Goal: Task Accomplishment & Management: Manage account settings

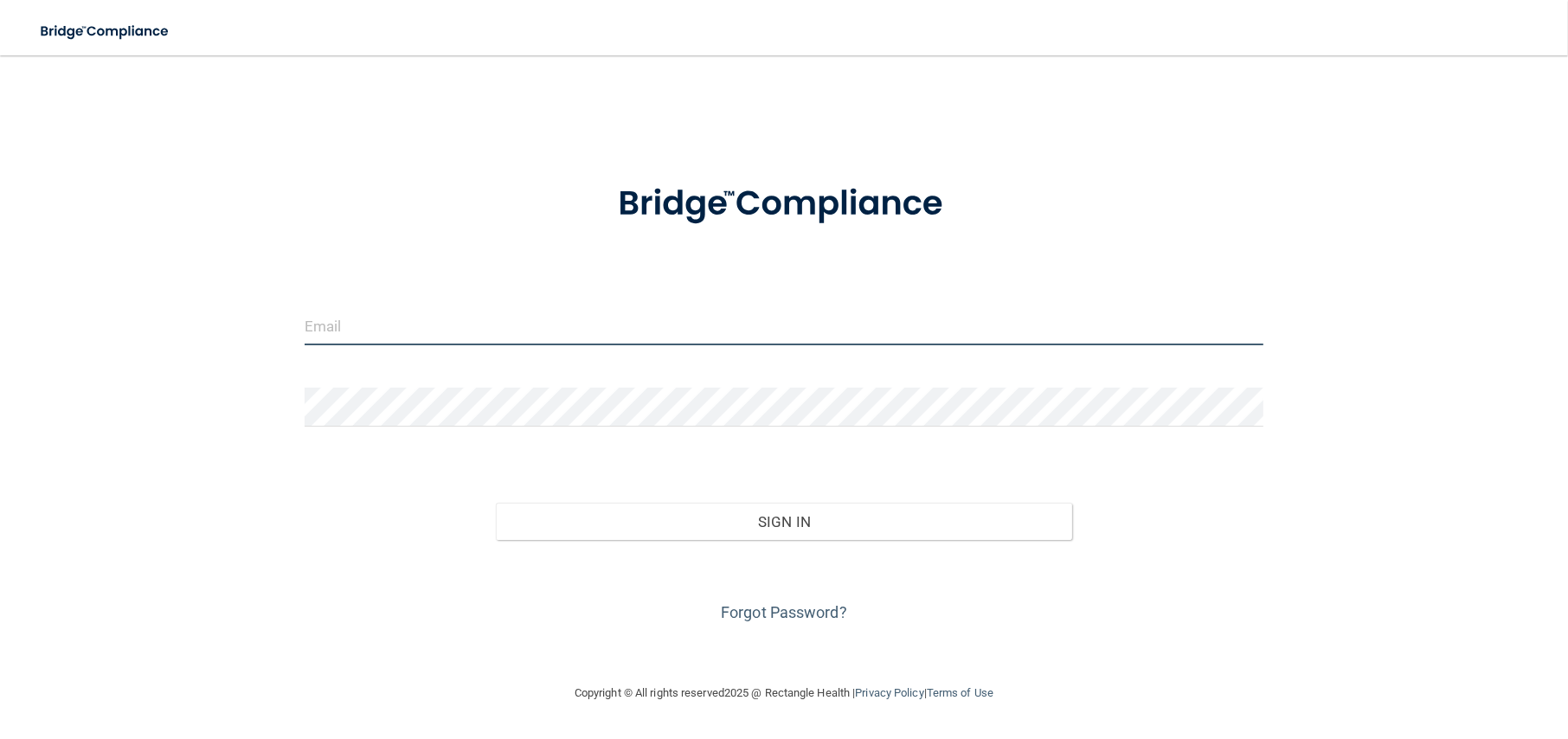
type input "[PERSON_NAME][EMAIL_ADDRESS][DOMAIN_NAME]"
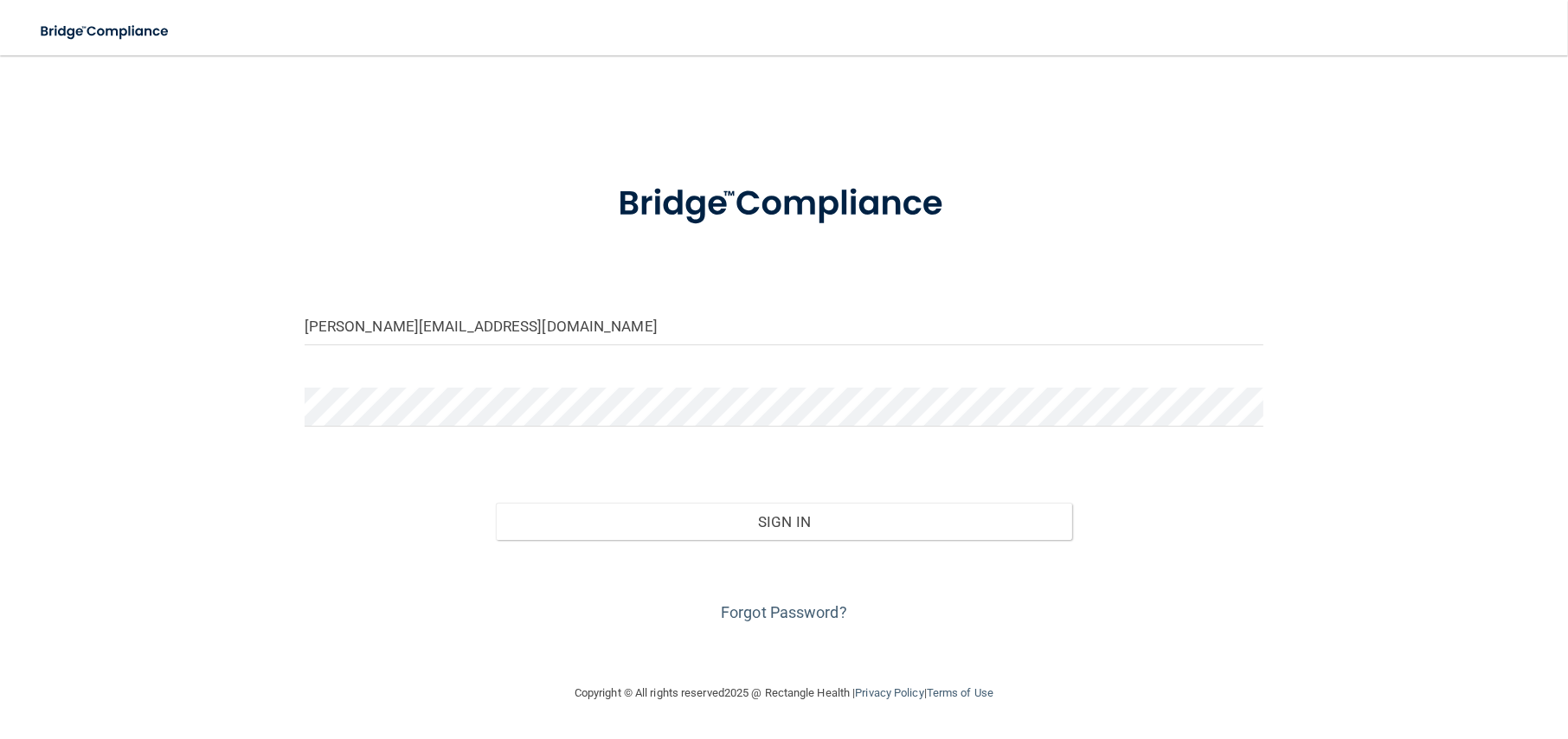
click at [1234, 585] on div "Forgot Password?" at bounding box center [784, 583] width 985 height 86
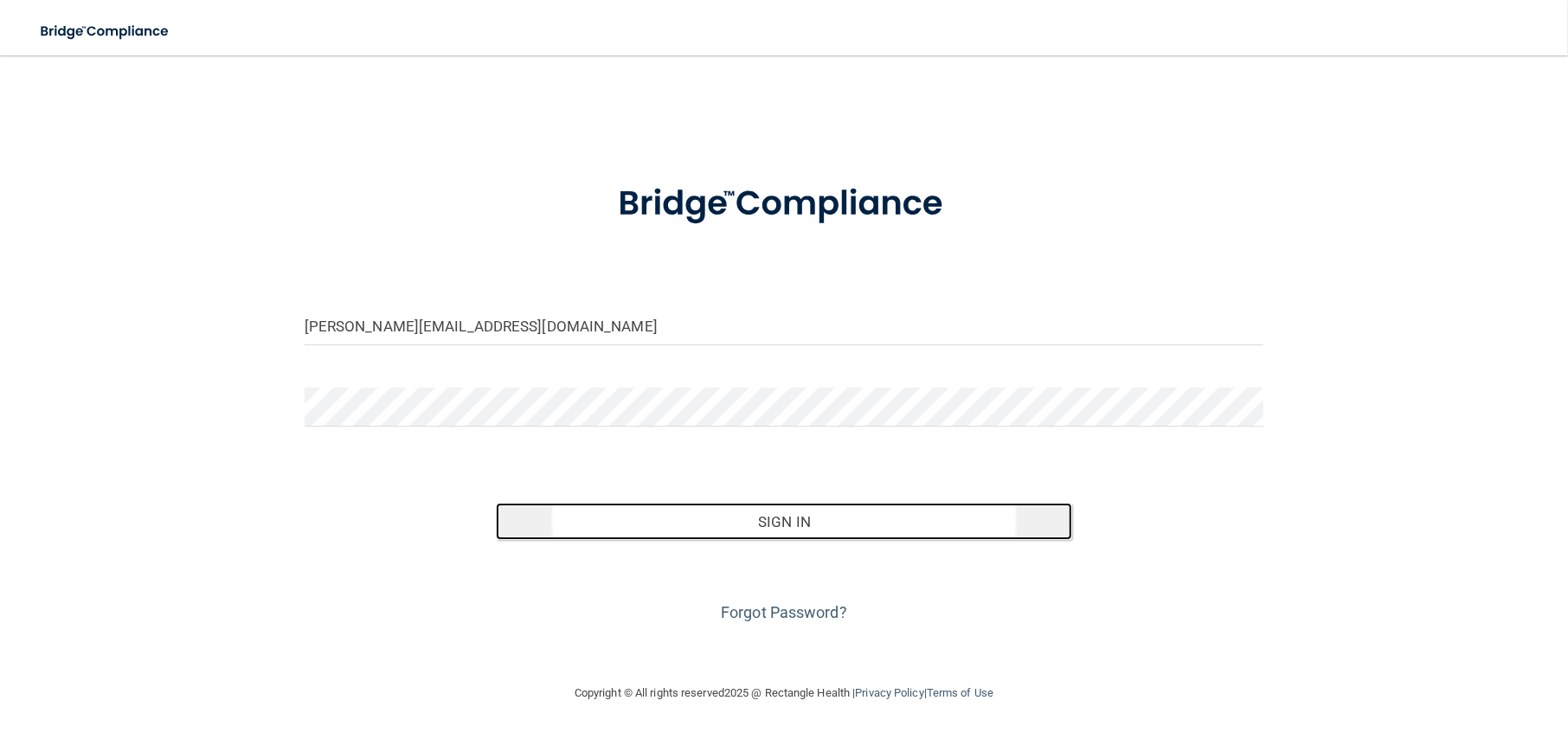
click at [779, 525] on button "Sign In" at bounding box center [784, 522] width 576 height 38
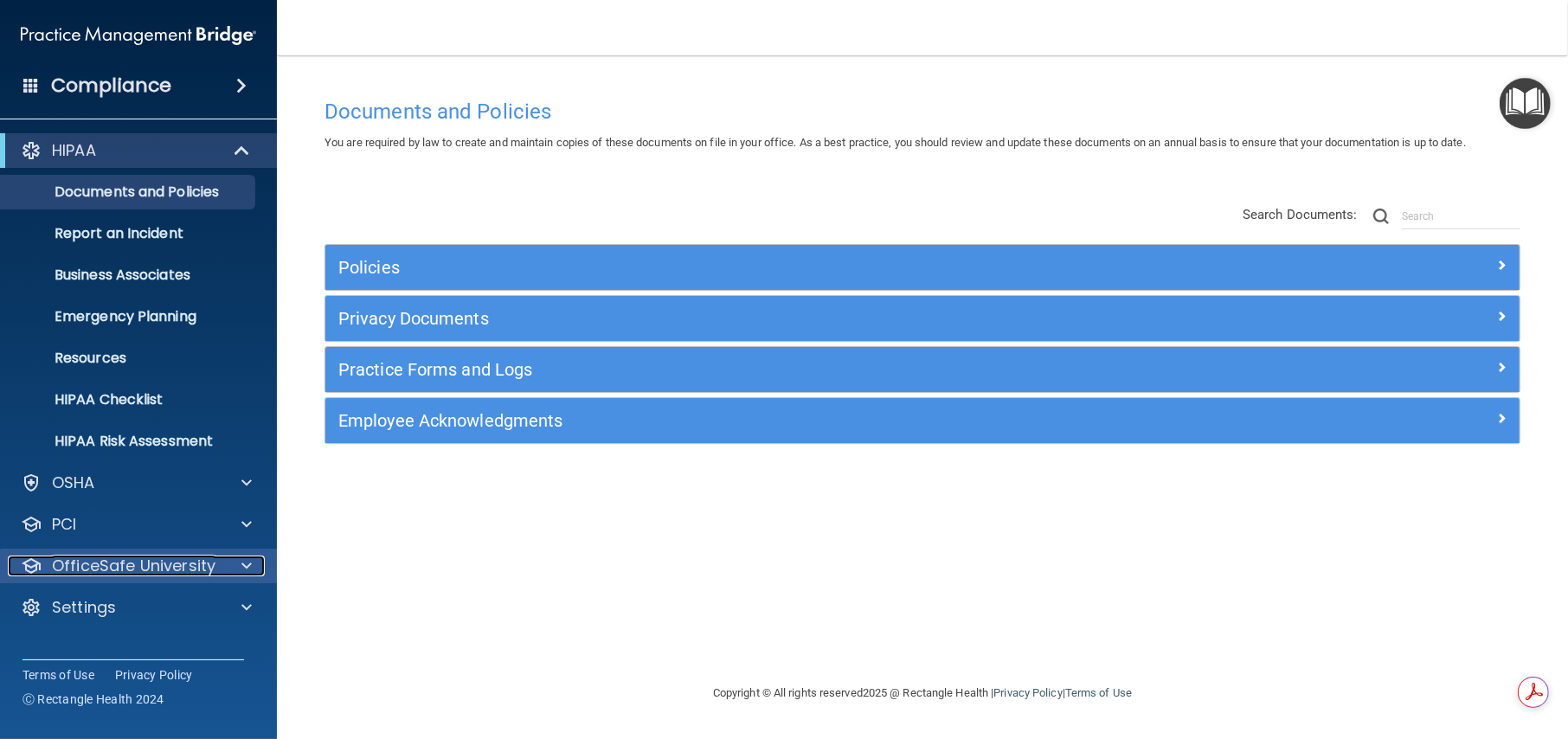
click at [203, 558] on p "OfficeSafe University" at bounding box center [133, 566] width 163 height 21
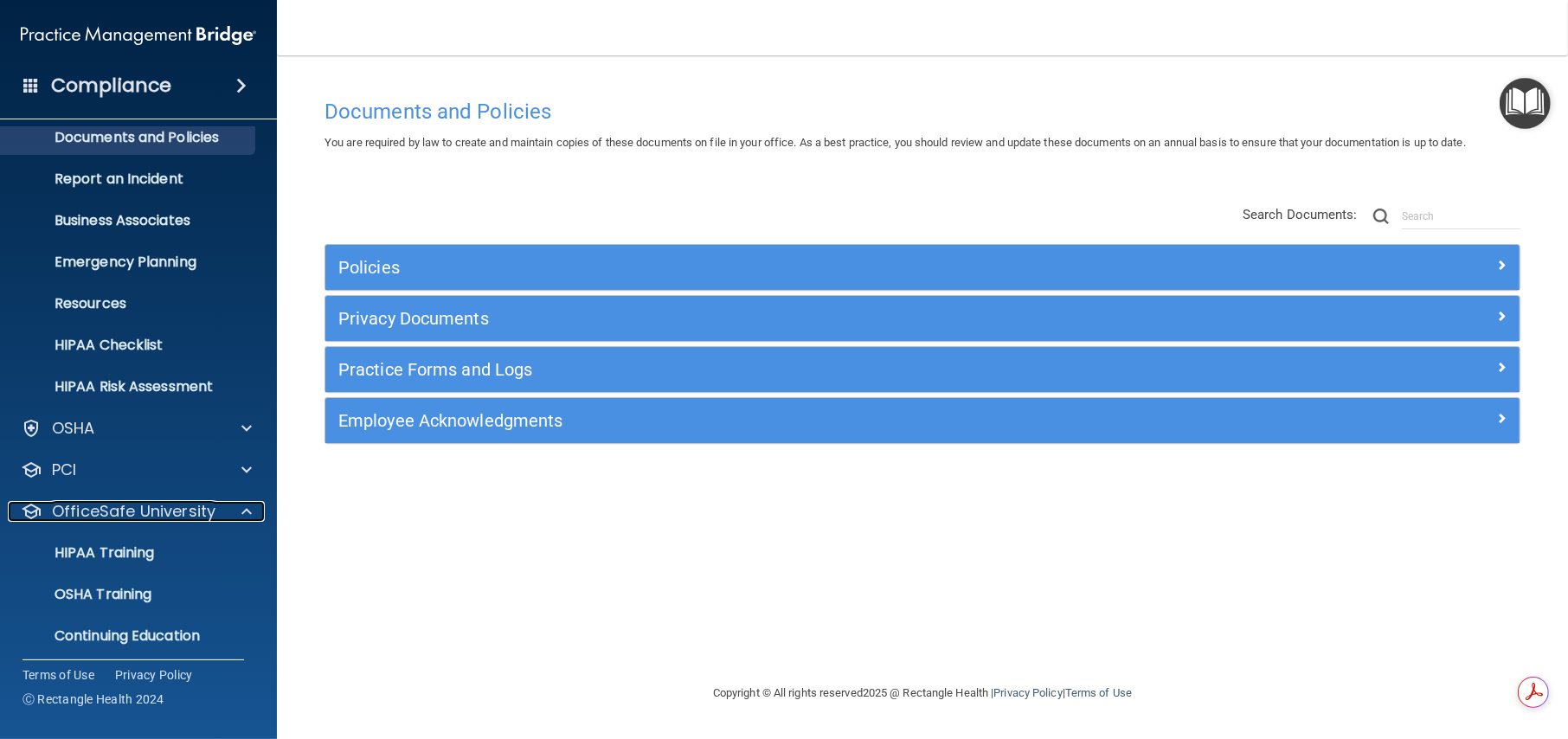
scroll to position [102, 0]
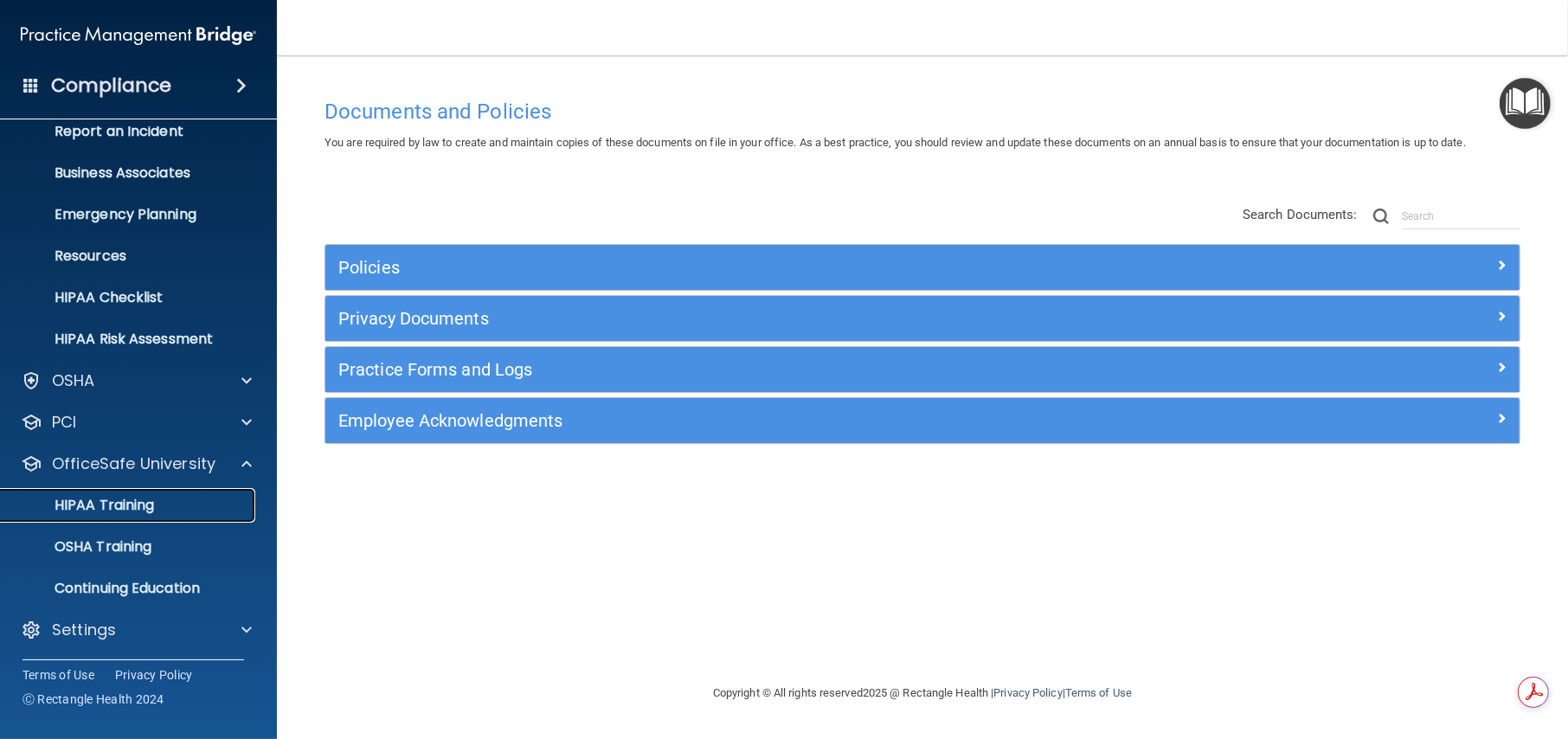
click at [141, 503] on p "HIPAA Training" at bounding box center [82, 506] width 142 height 17
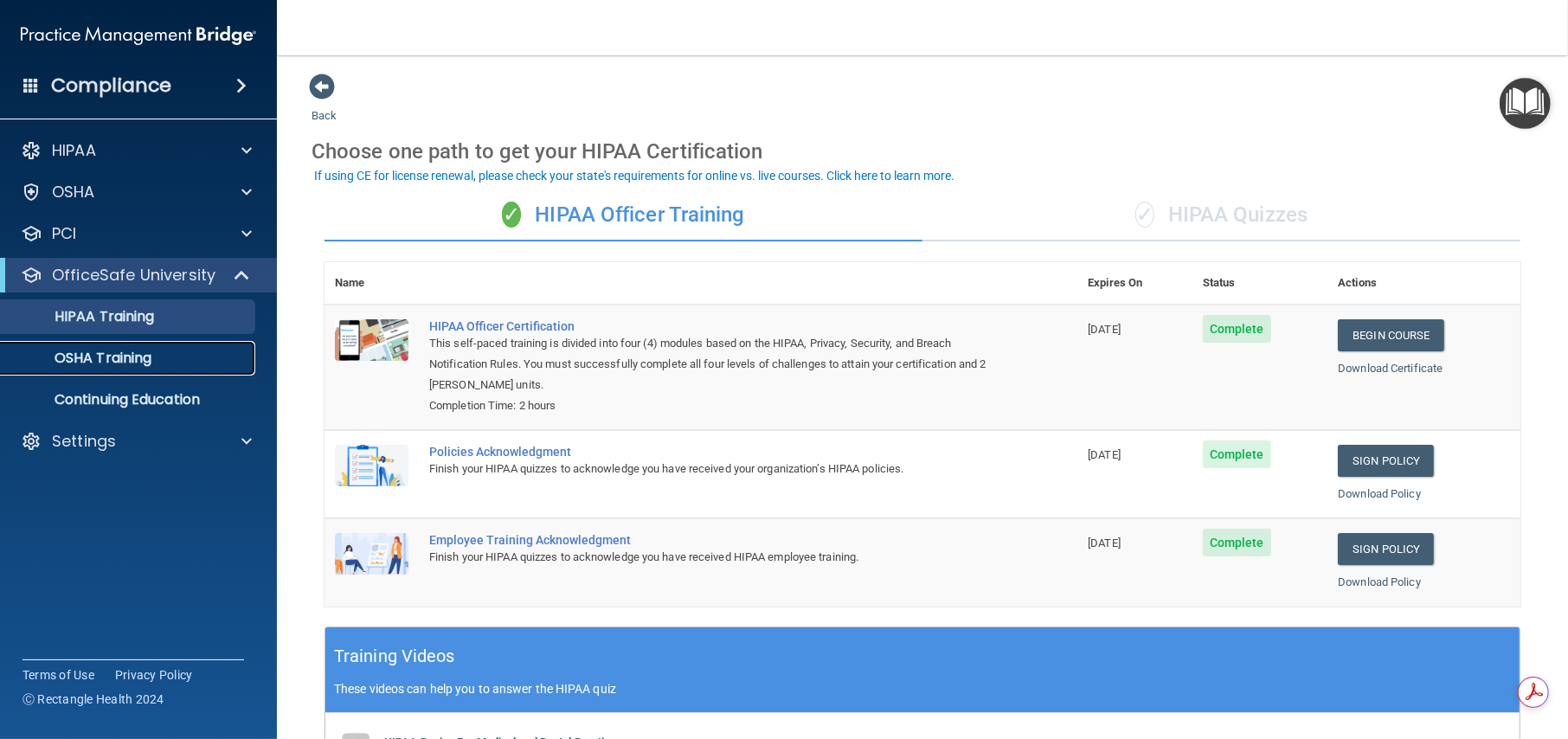
click at [129, 364] on p "OSHA Training" at bounding box center [81, 358] width 140 height 17
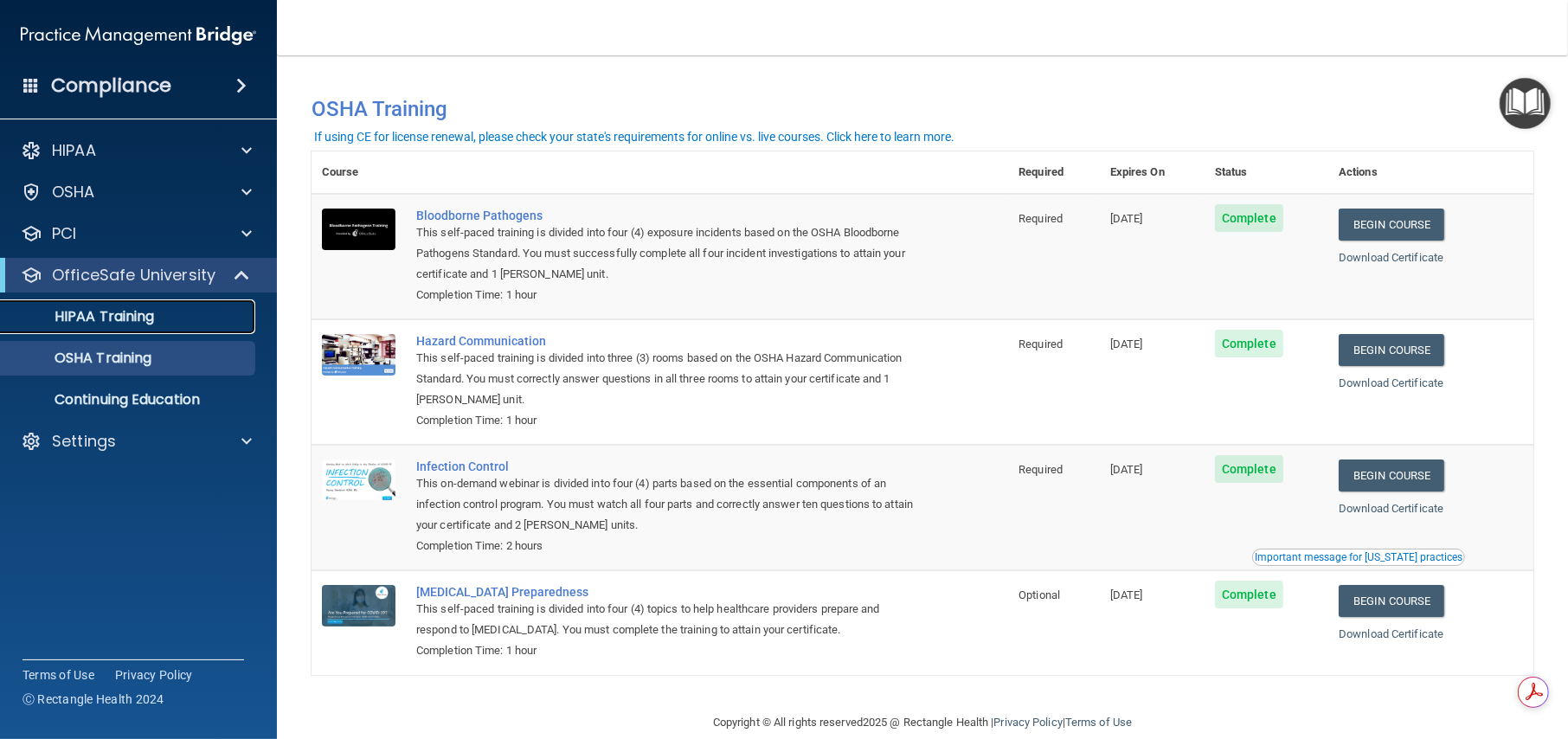
click at [124, 314] on p "HIPAA Training" at bounding box center [82, 317] width 142 height 17
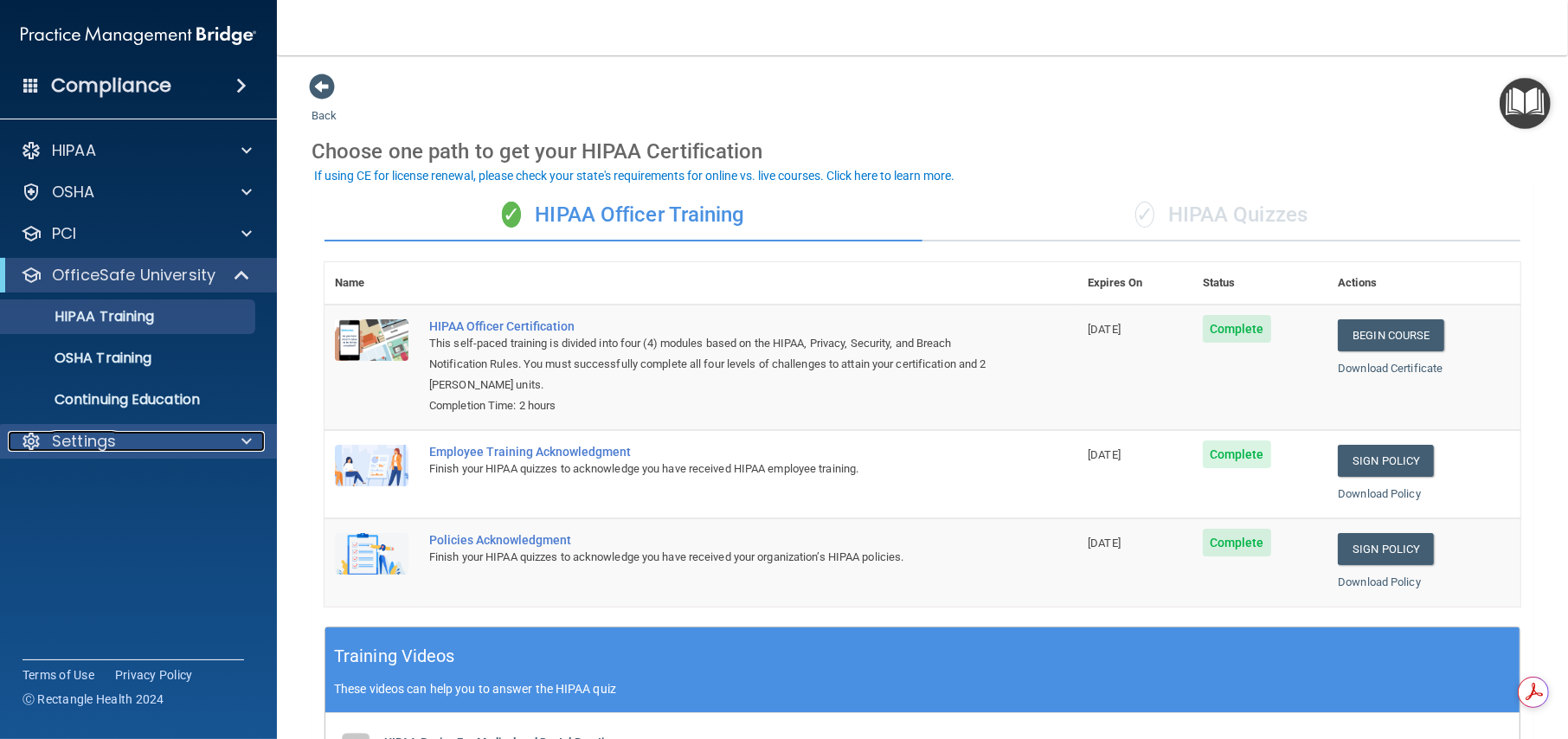
click at [202, 449] on div "Settings" at bounding box center [115, 441] width 215 height 21
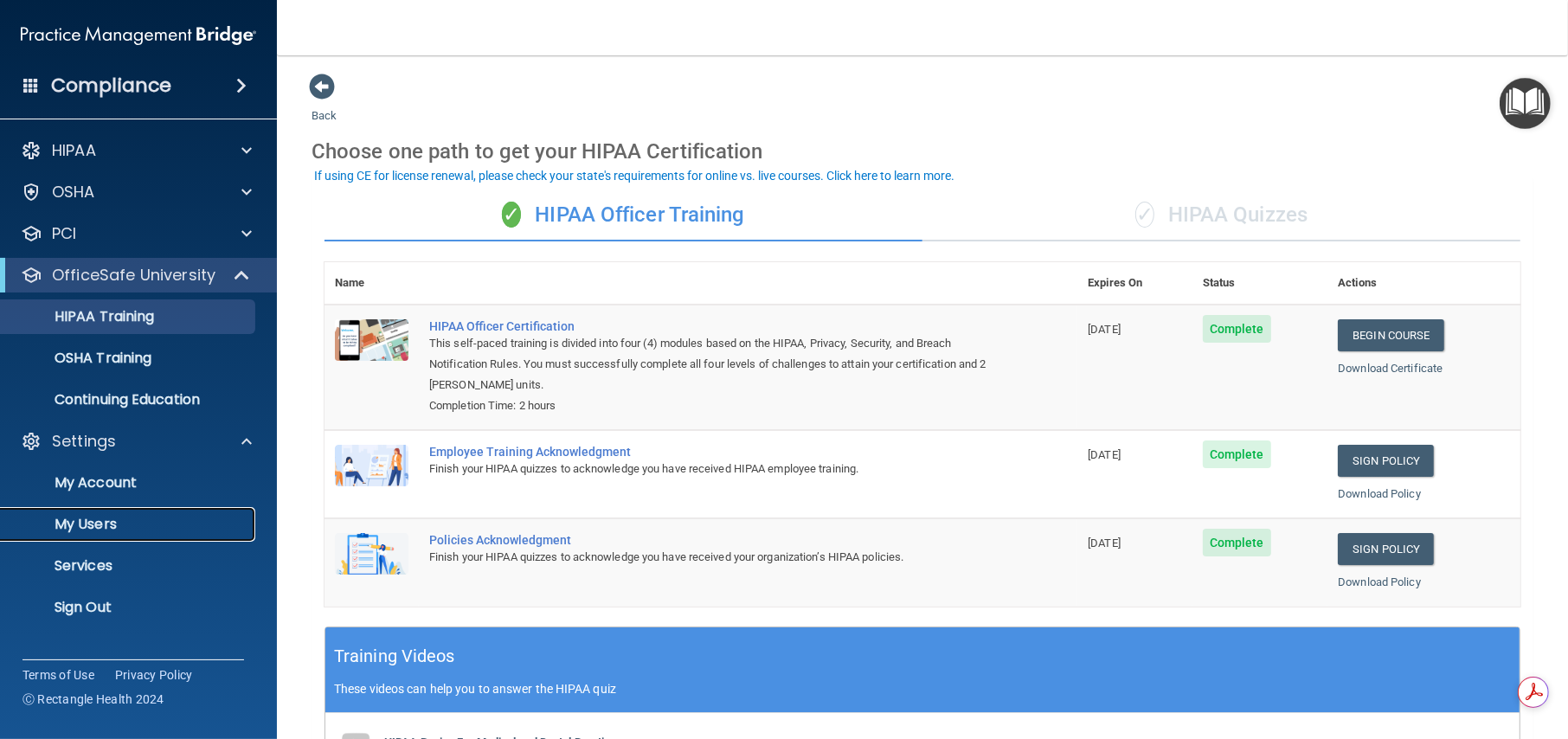
click at [107, 526] on p "My Users" at bounding box center [129, 524] width 236 height 17
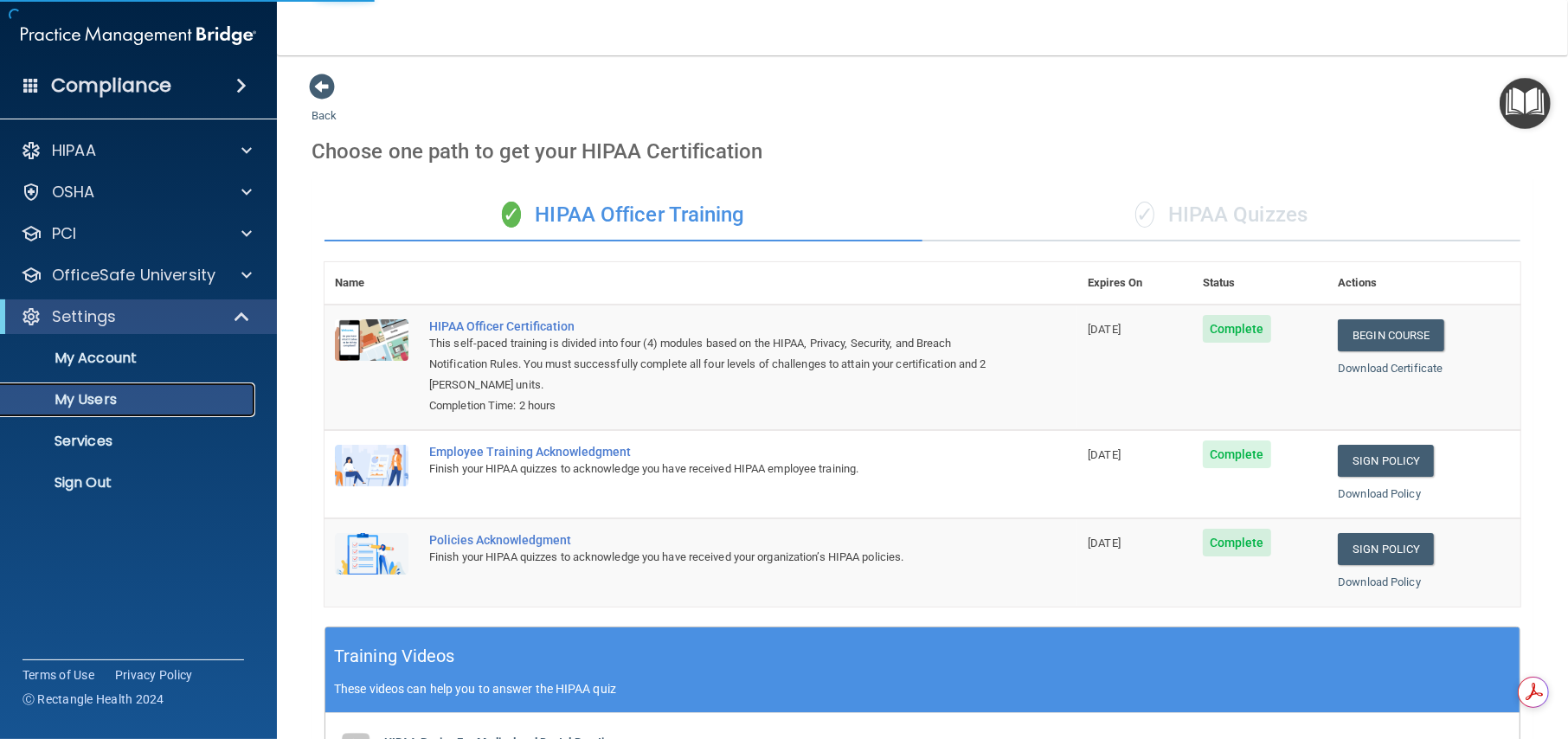
click at [104, 405] on p "My Users" at bounding box center [129, 400] width 236 height 17
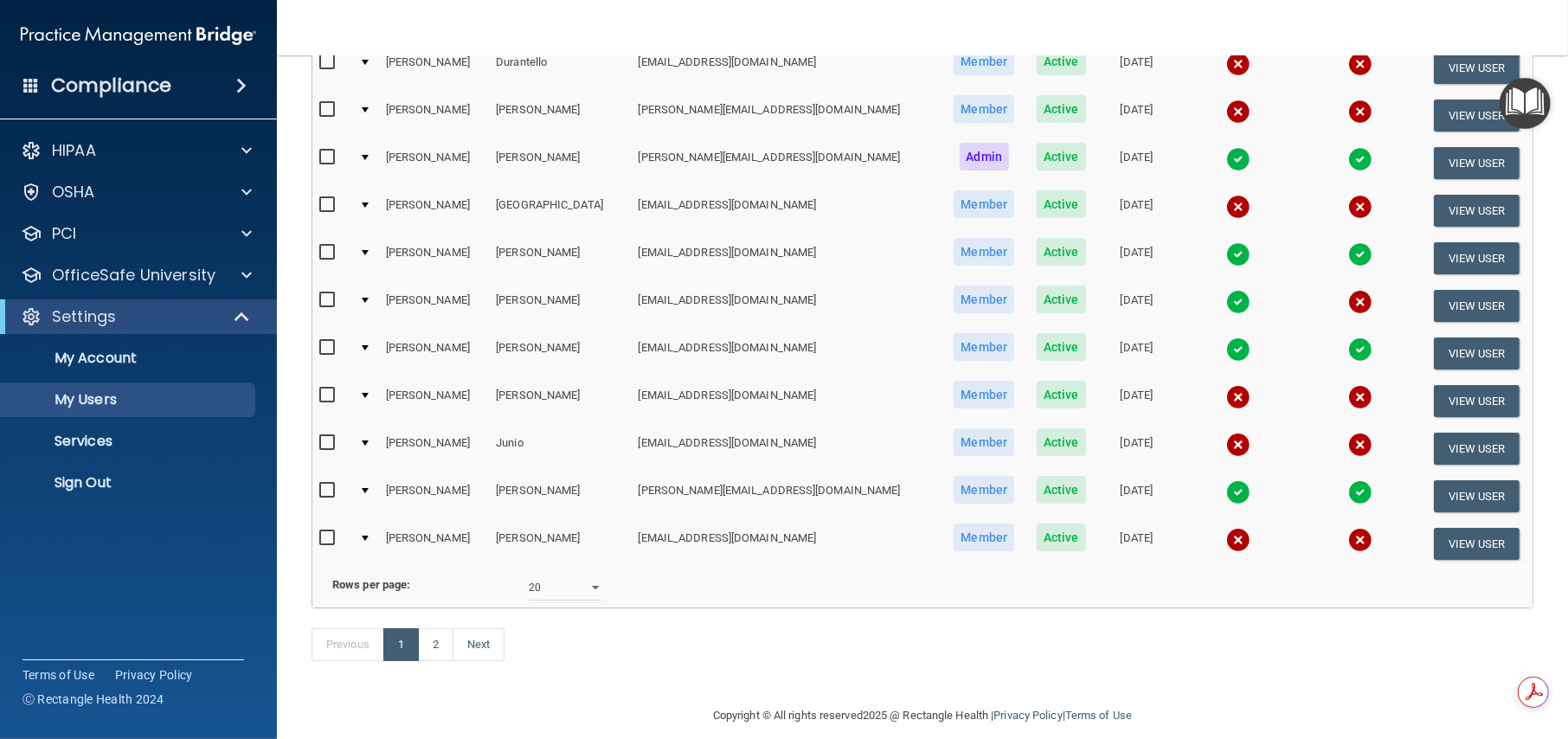
scroll to position [690, 0]
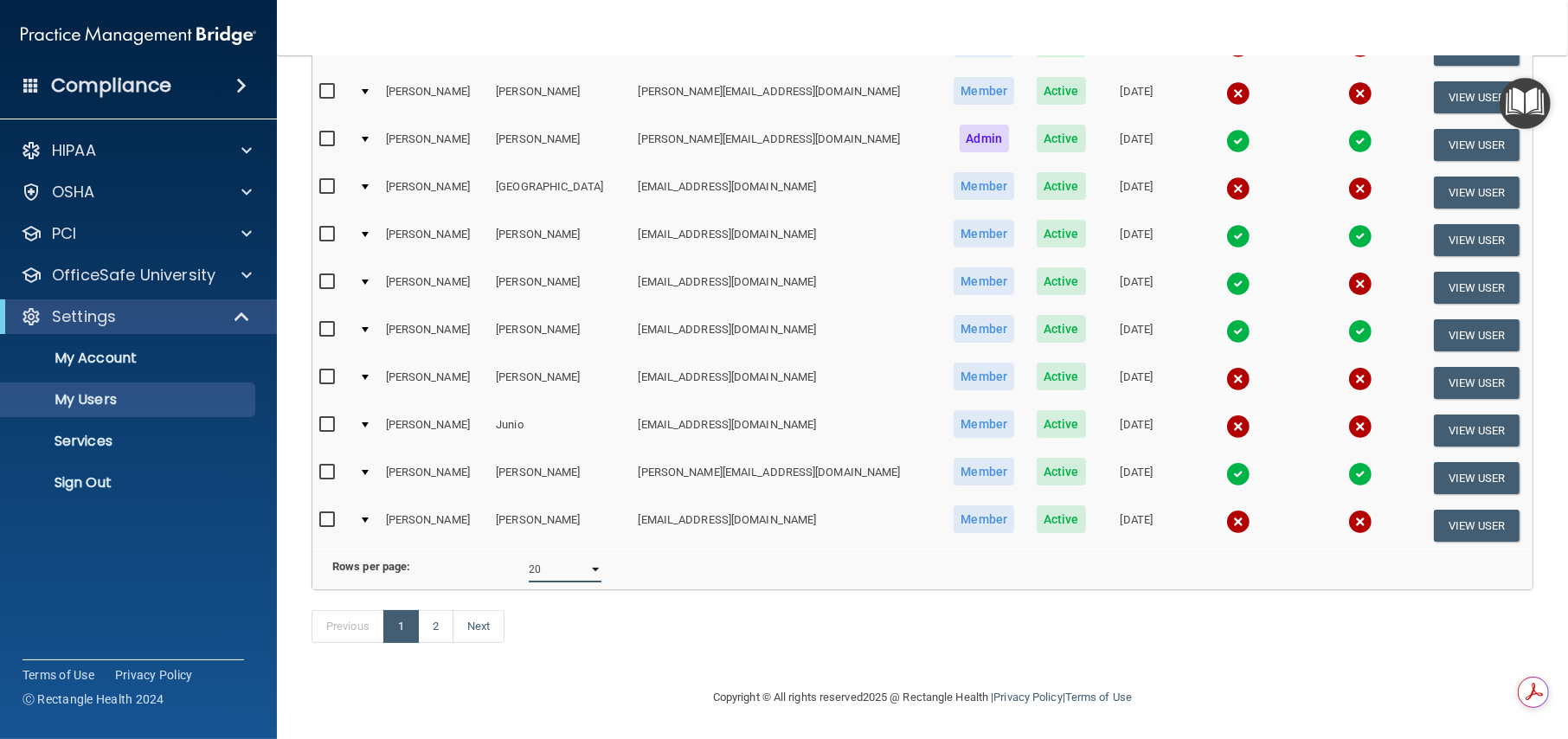
drag, startPoint x: 593, startPoint y: 547, endPoint x: 591, endPoint y: 556, distance: 9.2
click at [592, 556] on select "10 20 30 40 all" at bounding box center [564, 570] width 73 height 26
select select "39"
click at [528, 556] on select "10 20 30 40 all" at bounding box center [564, 570] width 73 height 26
